Goal: Information Seeking & Learning: Find specific page/section

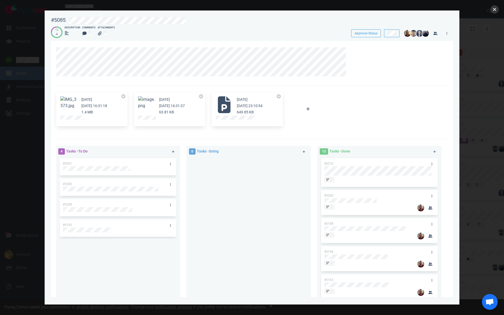
click at [494, 13] on button "close" at bounding box center [494, 9] width 8 height 8
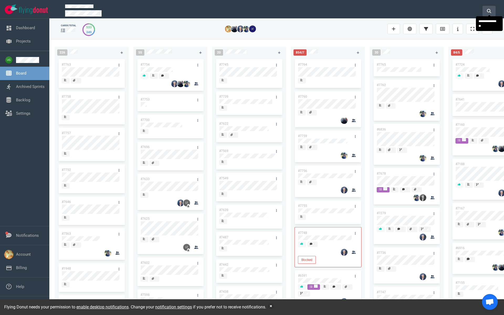
click at [490, 11] on icon at bounding box center [489, 11] width 4 height 4
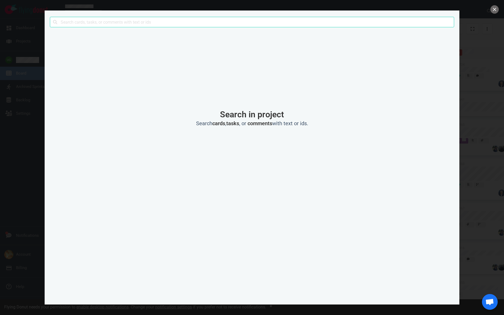
type input "a"
type input "mlc"
click button "Search" at bounding box center [0, 0] width 0 height 0
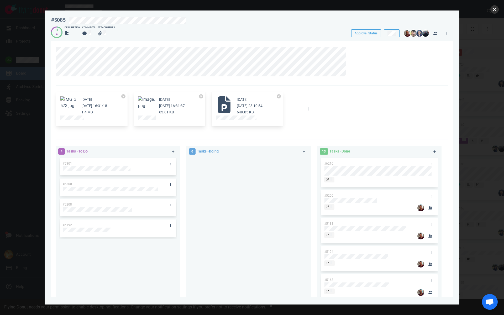
click at [494, 10] on button "close" at bounding box center [494, 9] width 8 height 8
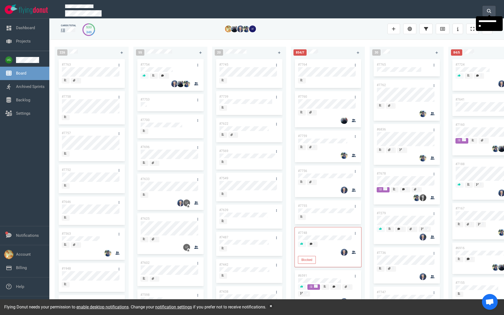
click at [485, 11] on button at bounding box center [488, 11] width 13 height 10
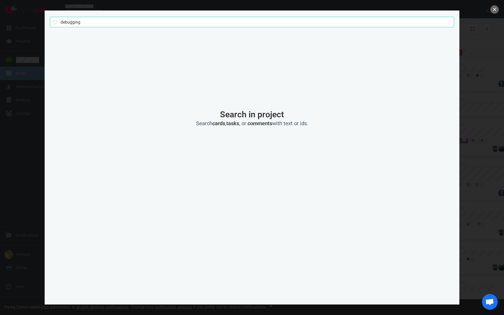
click button "Search" at bounding box center [0, 0] width 0 height 0
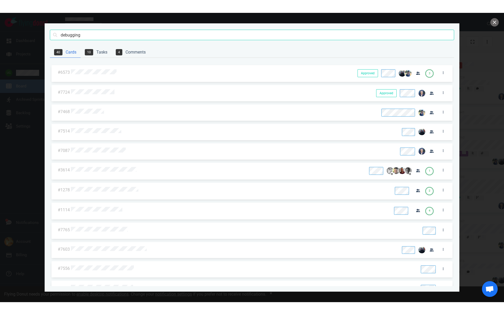
scroll to position [210, 0]
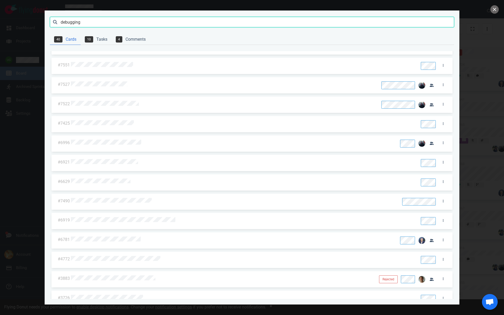
drag, startPoint x: 101, startPoint y: 21, endPoint x: 52, endPoint y: 18, distance: 49.1
click at [52, 19] on input "debugging" at bounding box center [252, 22] width 404 height 10
click button "Search" at bounding box center [0, 0] width 0 height 0
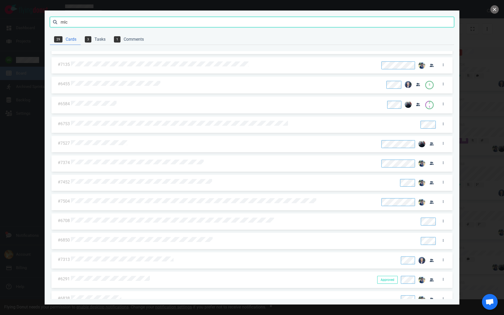
scroll to position [164, 0]
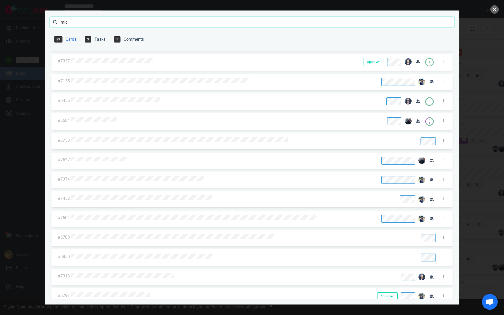
click at [79, 22] on input "mlc" at bounding box center [252, 22] width 404 height 10
type input "mlc opera"
click button "Search" at bounding box center [0, 0] width 0 height 0
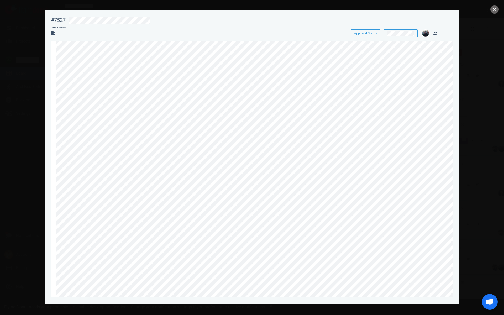
scroll to position [124, 0]
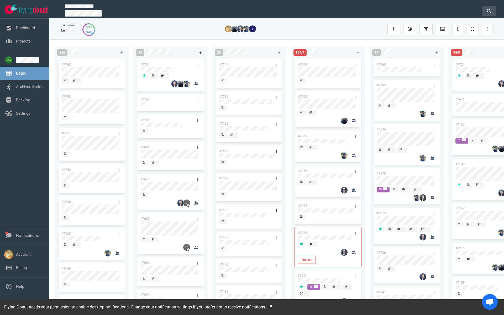
click at [490, 10] on icon at bounding box center [489, 11] width 4 height 4
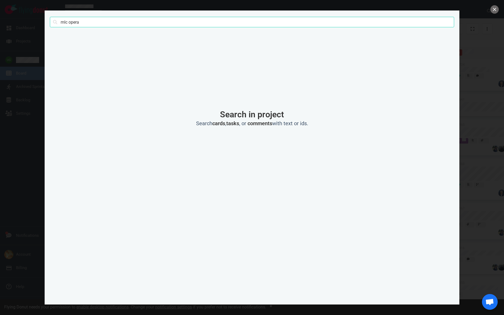
click button "Search" at bounding box center [0, 0] width 0 height 0
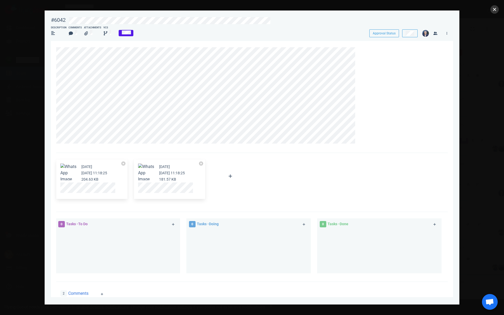
click at [495, 10] on button "close" at bounding box center [494, 9] width 8 height 8
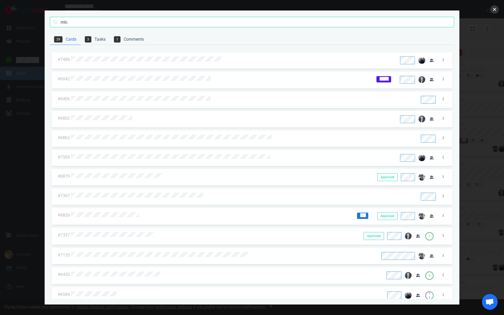
click at [495, 10] on button "close" at bounding box center [494, 9] width 8 height 8
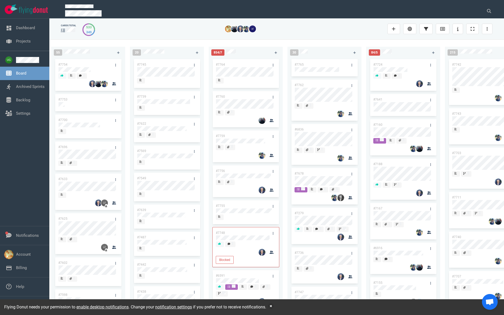
scroll to position [0, 82]
click at [299, 85] on link "#7762" at bounding box center [298, 85] width 9 height 4
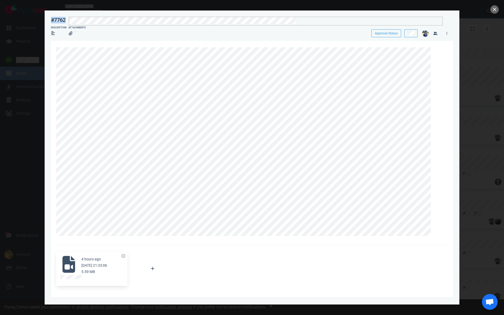
drag, startPoint x: 49, startPoint y: 20, endPoint x: 302, endPoint y: 23, distance: 253.7
click at [302, 23] on div "#7762 Approval Status" at bounding box center [252, 20] width 408 height 12
copy div "#7762"
click at [436, 50] on icon at bounding box center [435, 50] width 3 height 3
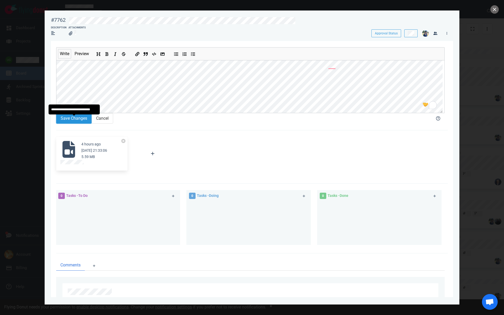
click at [70, 123] on button "Save Changes" at bounding box center [73, 118] width 35 height 10
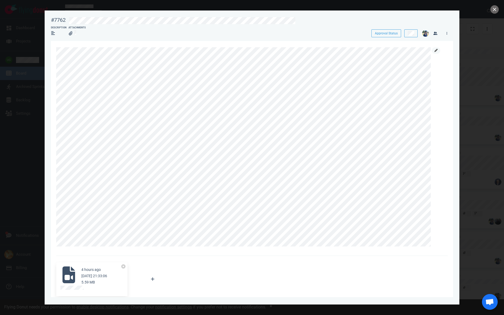
click at [436, 50] on icon at bounding box center [435, 50] width 3 height 3
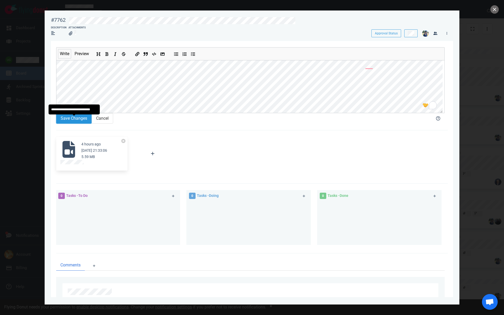
click at [80, 122] on button "Save Changes" at bounding box center [73, 118] width 35 height 10
